Goal: Task Accomplishment & Management: Use online tool/utility

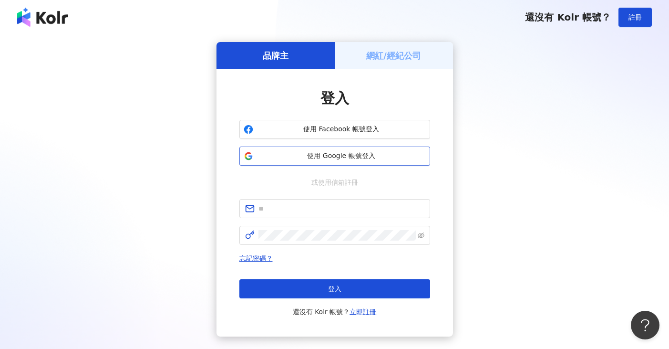
click at [375, 160] on span "使用 Google 帳號登入" at bounding box center [341, 156] width 169 height 10
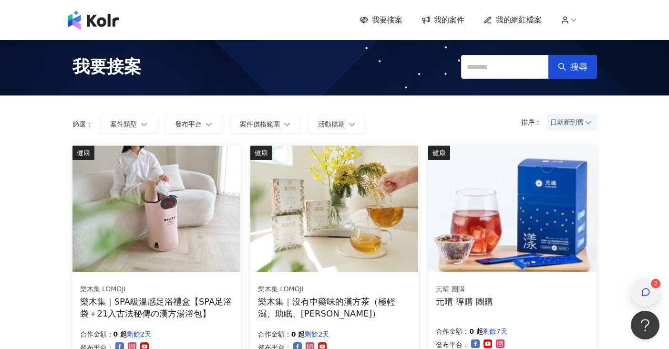
click at [644, 299] on div "button" at bounding box center [645, 291] width 12 height 21
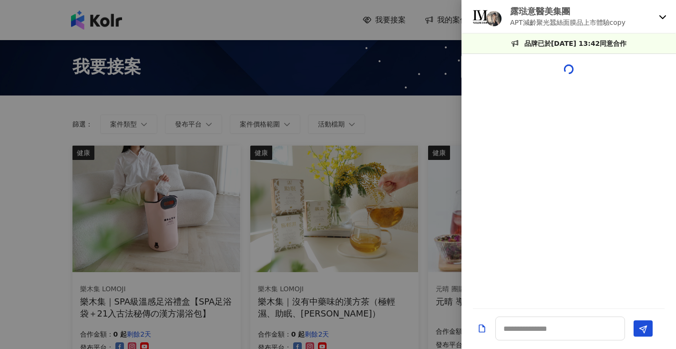
scroll to position [124, 0]
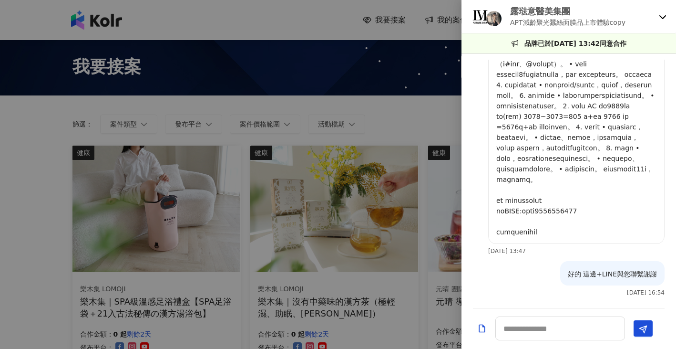
click at [664, 17] on icon at bounding box center [663, 17] width 8 height 8
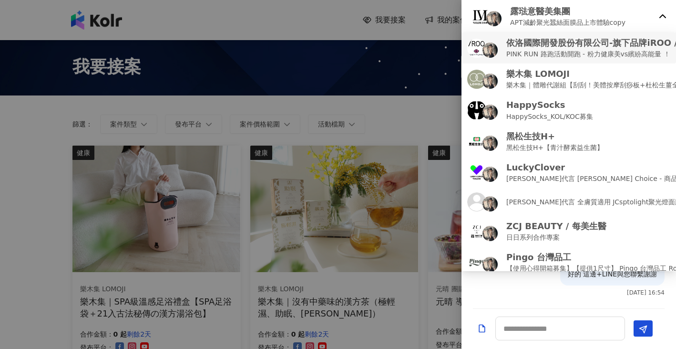
click at [598, 49] on p "PINK RUN 路跑活動開跑 - 粉力健康美vs繽紛高能量 ！" at bounding box center [624, 54] width 237 height 10
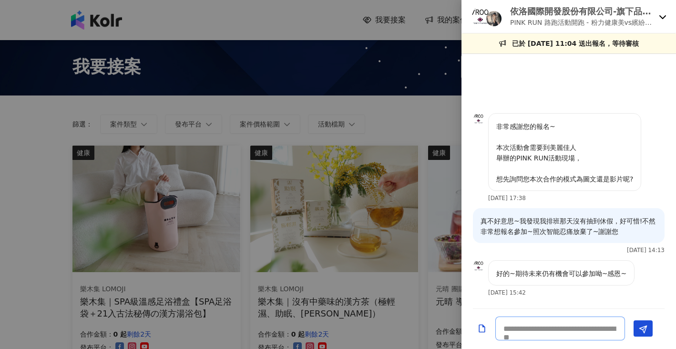
click at [577, 327] on textarea at bounding box center [560, 328] width 130 height 24
type textarea "***"
click at [640, 332] on icon "Send" at bounding box center [643, 329] width 9 height 9
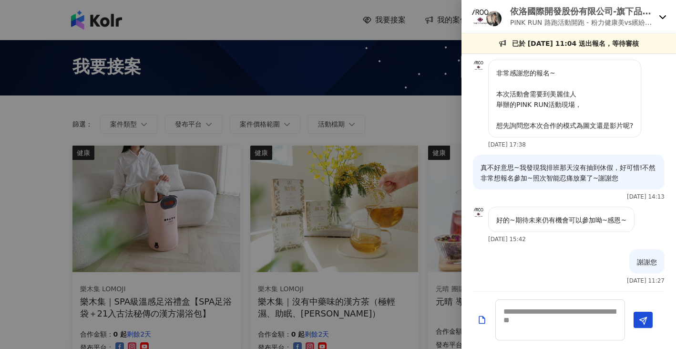
click at [664, 16] on icon at bounding box center [663, 17] width 8 height 8
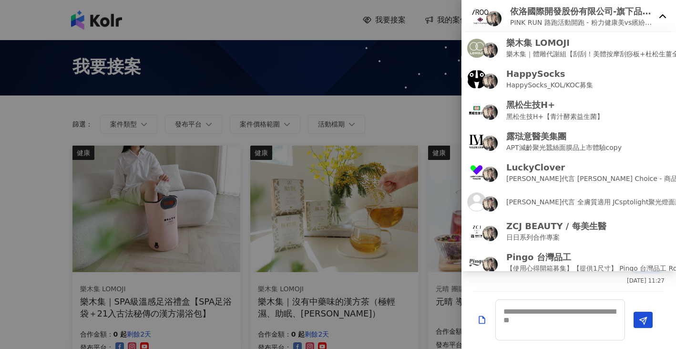
click at [662, 21] on div "依洛國際開發股份有限公司-旗下品牌iROO / COZY PUNCH PINK RUN 路跑活動開跑 - 粉力健康美vs繽紛高能量 ！" at bounding box center [569, 16] width 215 height 33
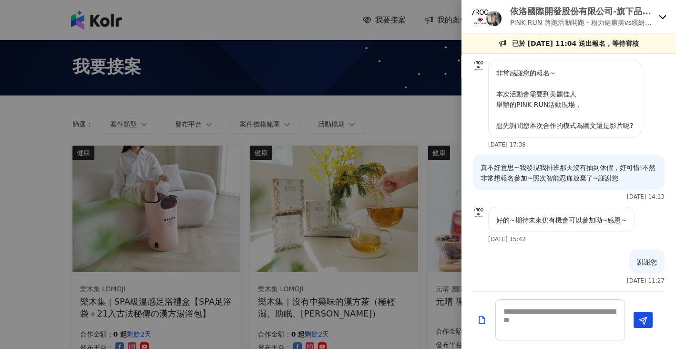
click at [275, 24] on div at bounding box center [338, 174] width 676 height 349
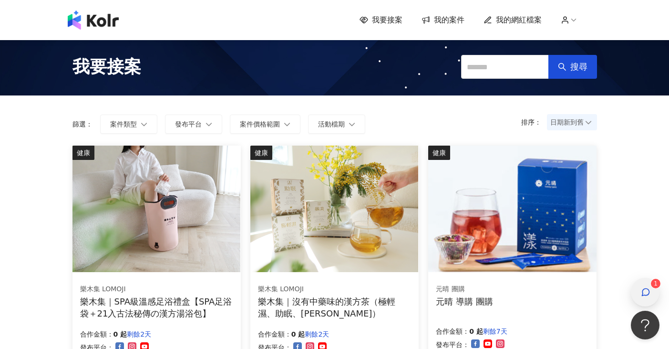
click at [647, 289] on icon "button" at bounding box center [646, 292] width 10 height 10
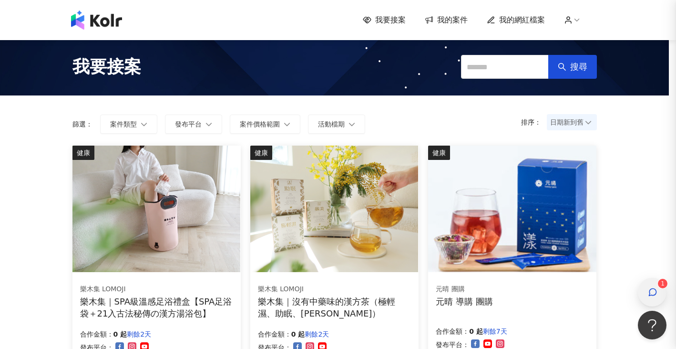
scroll to position [5, 0]
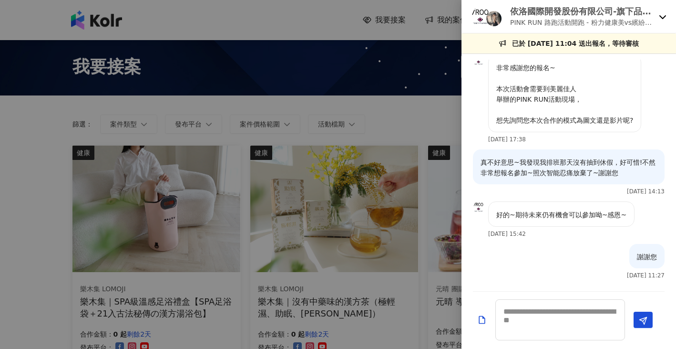
click at [662, 19] on icon at bounding box center [663, 17] width 8 height 8
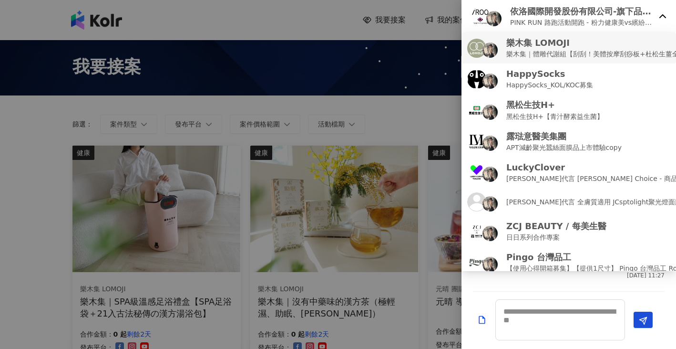
click at [622, 55] on p "樂木集｜體雕代謝組【刮刮！美體按摩刮痧板+杜松生薑全效代謝油50ml 】" at bounding box center [618, 54] width 225 height 10
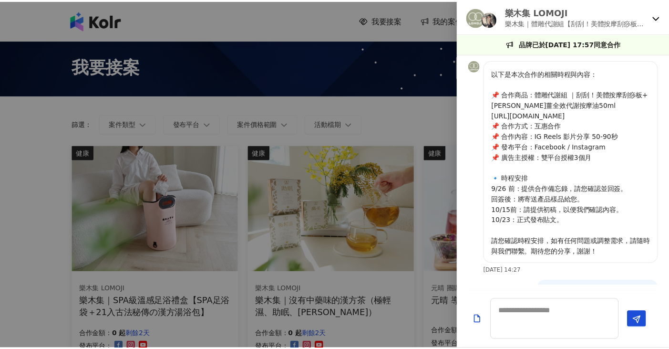
scroll to position [215, 0]
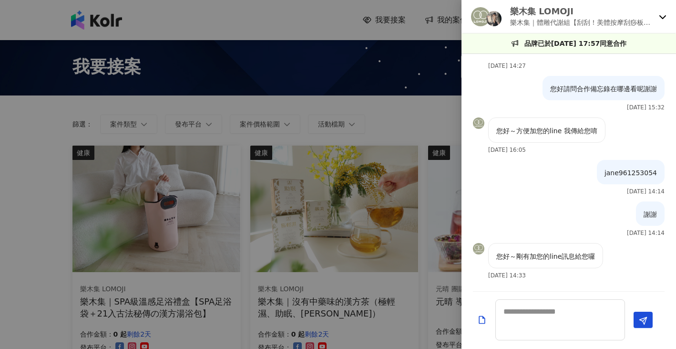
click at [662, 13] on icon at bounding box center [663, 17] width 8 height 8
click at [334, 23] on div at bounding box center [338, 174] width 676 height 349
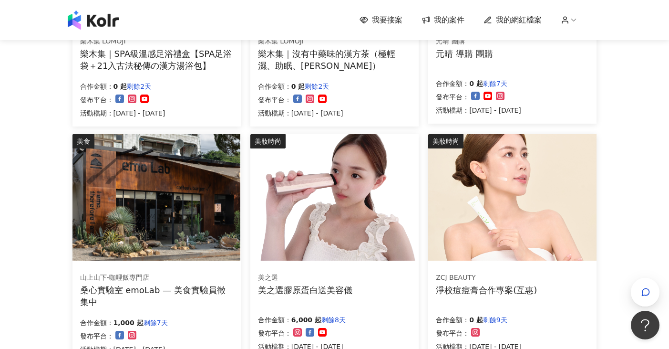
scroll to position [286, 0]
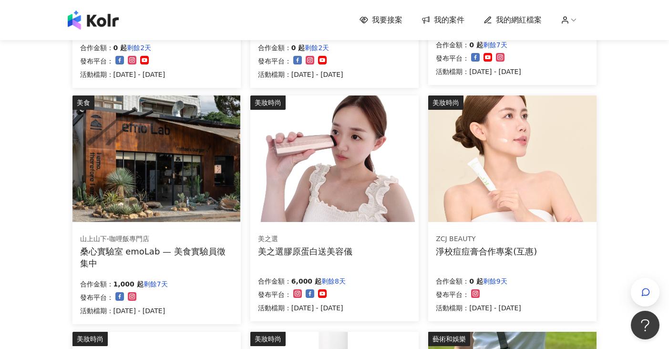
click at [288, 140] on img at bounding box center [334, 158] width 168 height 126
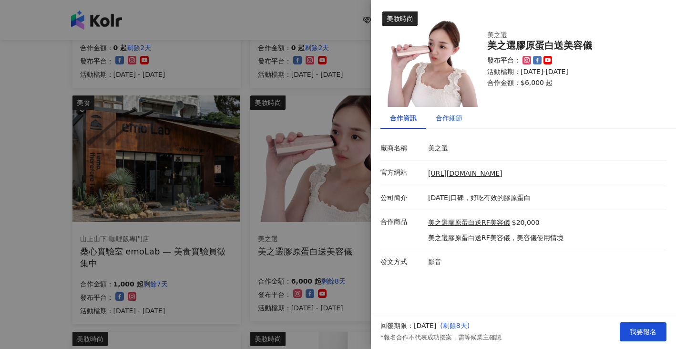
click at [449, 123] on div "合作細節" at bounding box center [449, 118] width 27 height 10
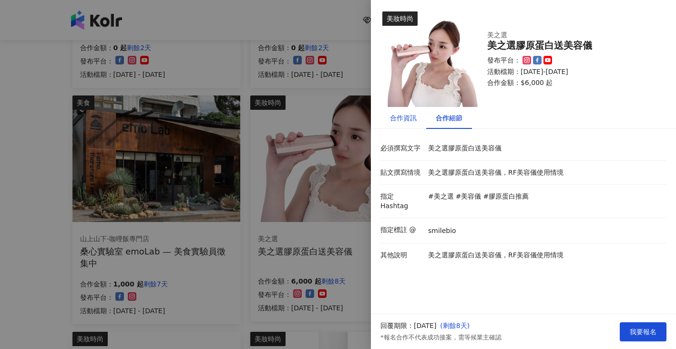
click at [405, 115] on div "合作資訊" at bounding box center [403, 118] width 27 height 10
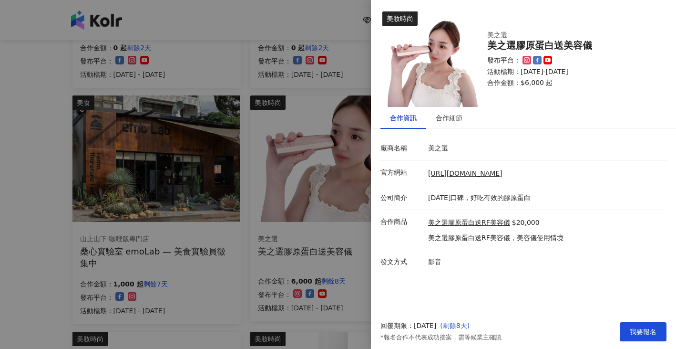
click at [221, 326] on div at bounding box center [338, 174] width 676 height 349
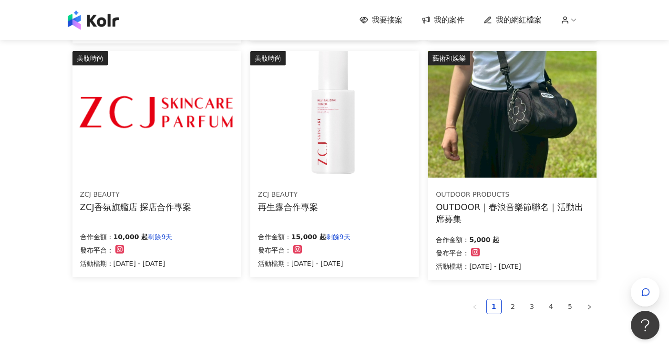
scroll to position [572, 0]
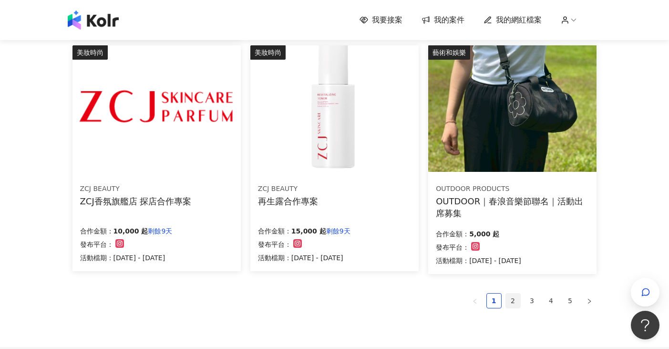
click at [517, 299] on link "2" at bounding box center [513, 300] width 14 height 14
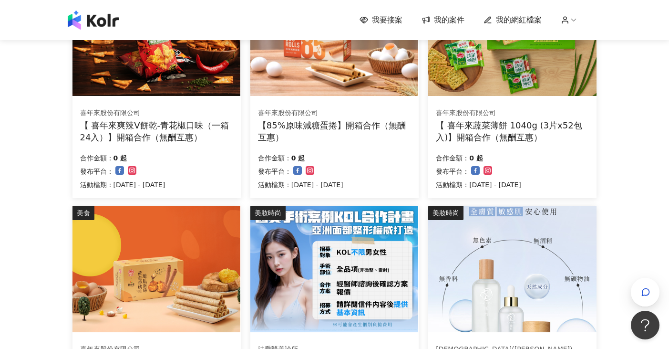
scroll to position [143, 0]
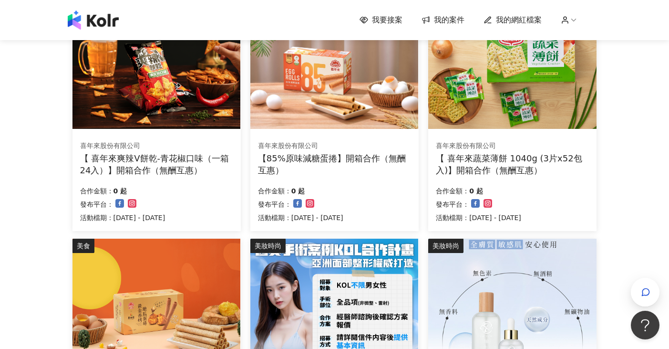
drag, startPoint x: 471, startPoint y: 188, endPoint x: 40, endPoint y: 171, distance: 430.9
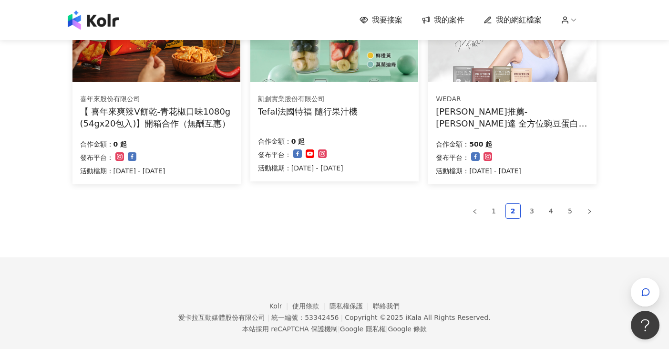
scroll to position [676, 0]
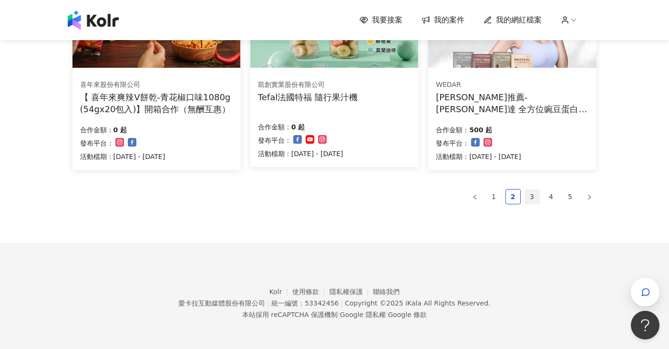
click at [526, 198] on link "3" at bounding box center [532, 196] width 14 height 14
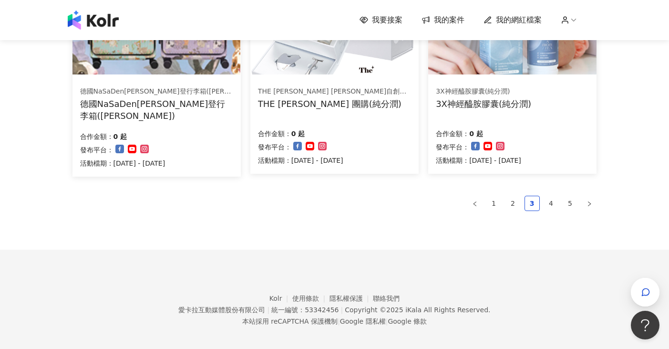
scroll to position [673, 0]
